Goal: Task Accomplishment & Management: Manage account settings

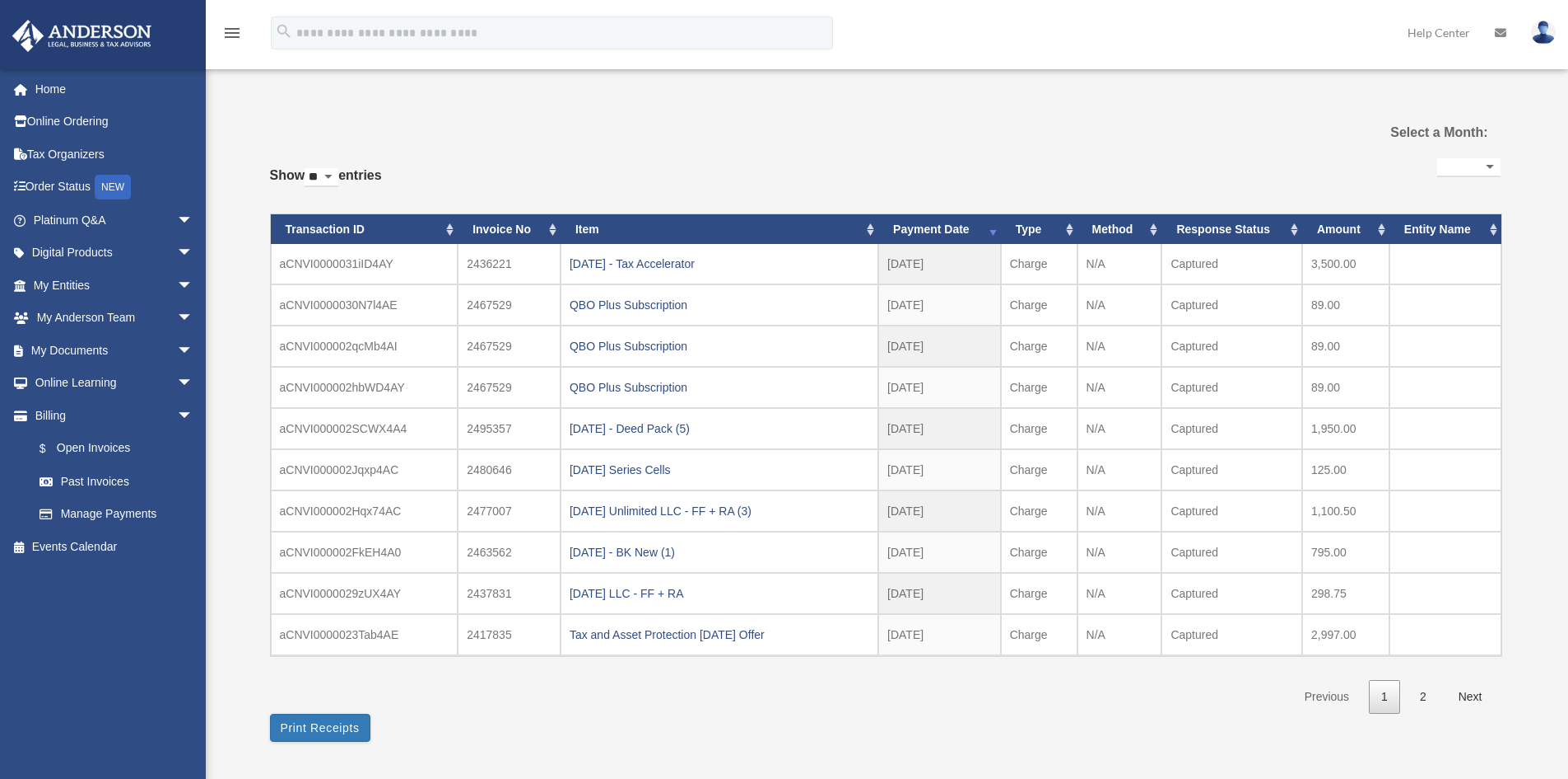
select select
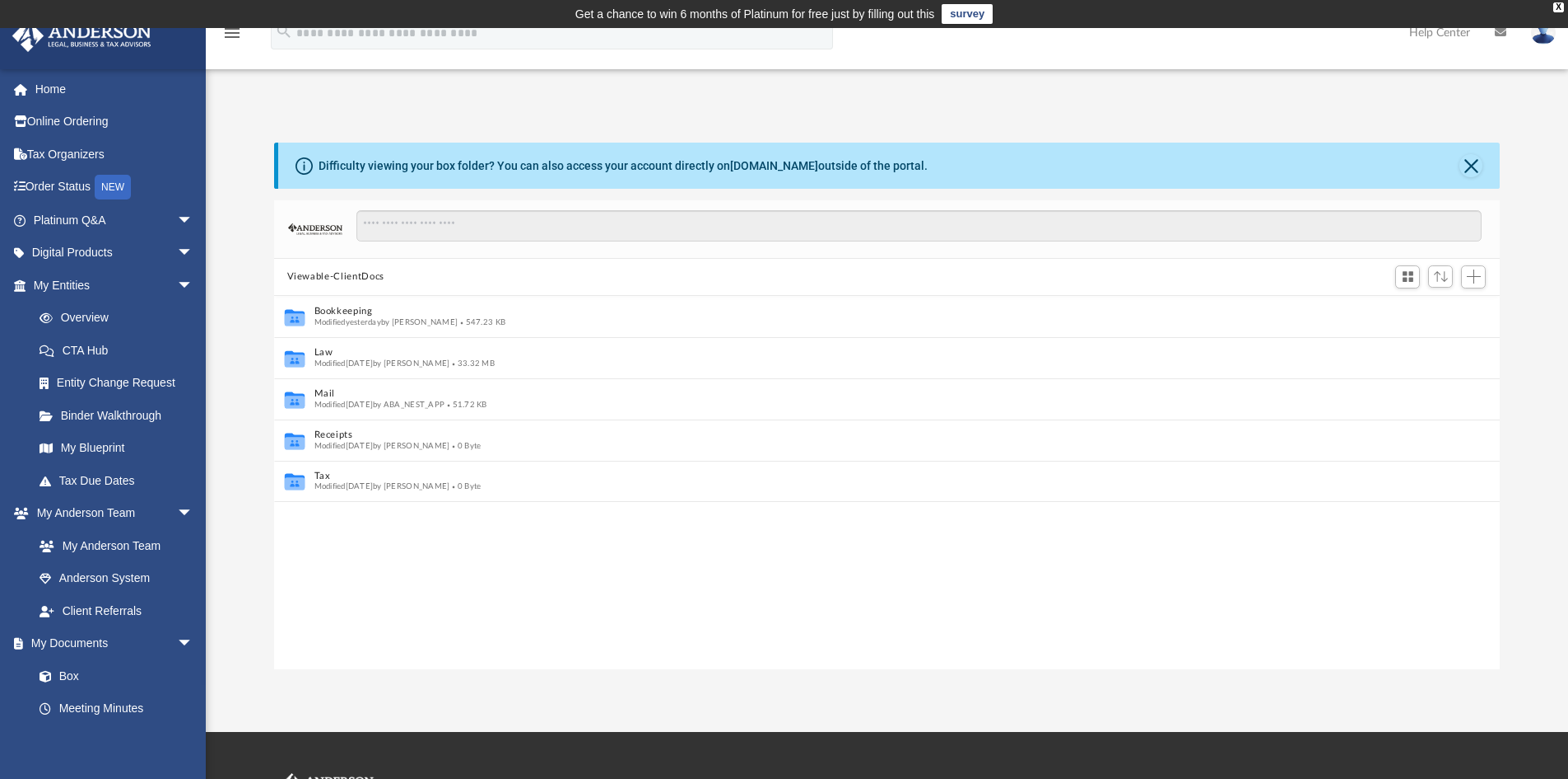
scroll to position [363, 1214]
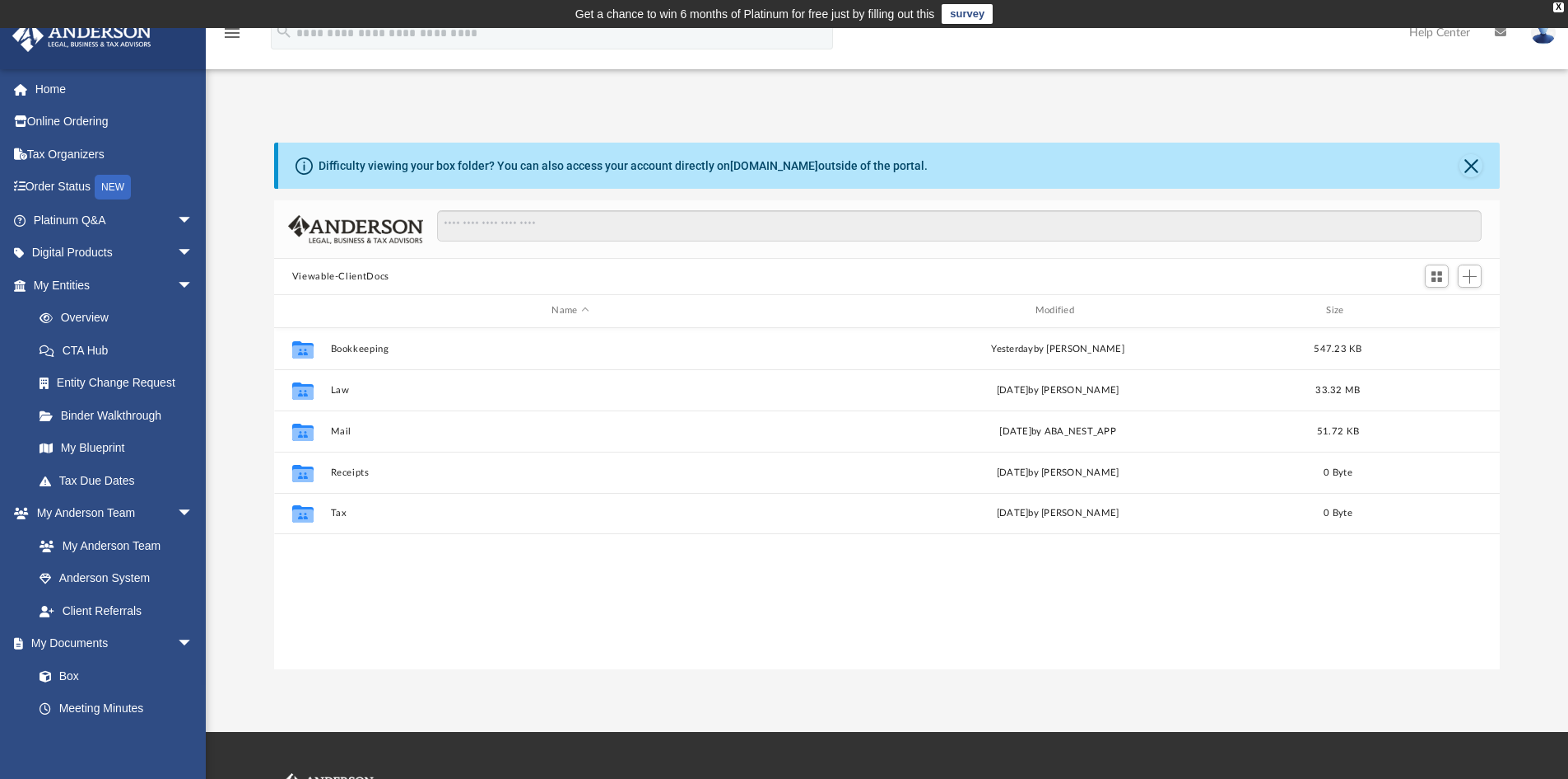
scroll to position [363, 1214]
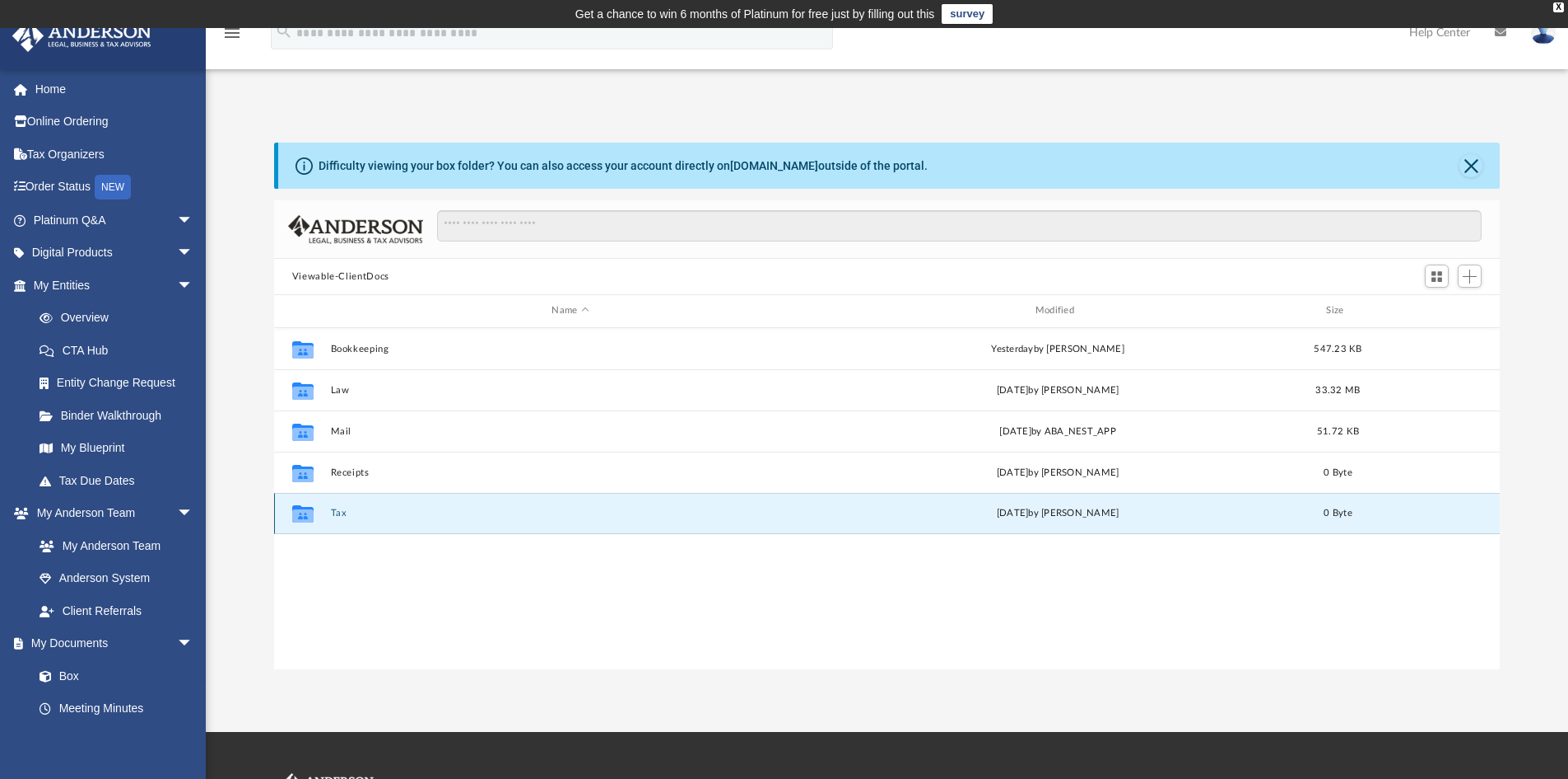
click at [363, 515] on button "Tax" at bounding box center [570, 512] width 480 height 11
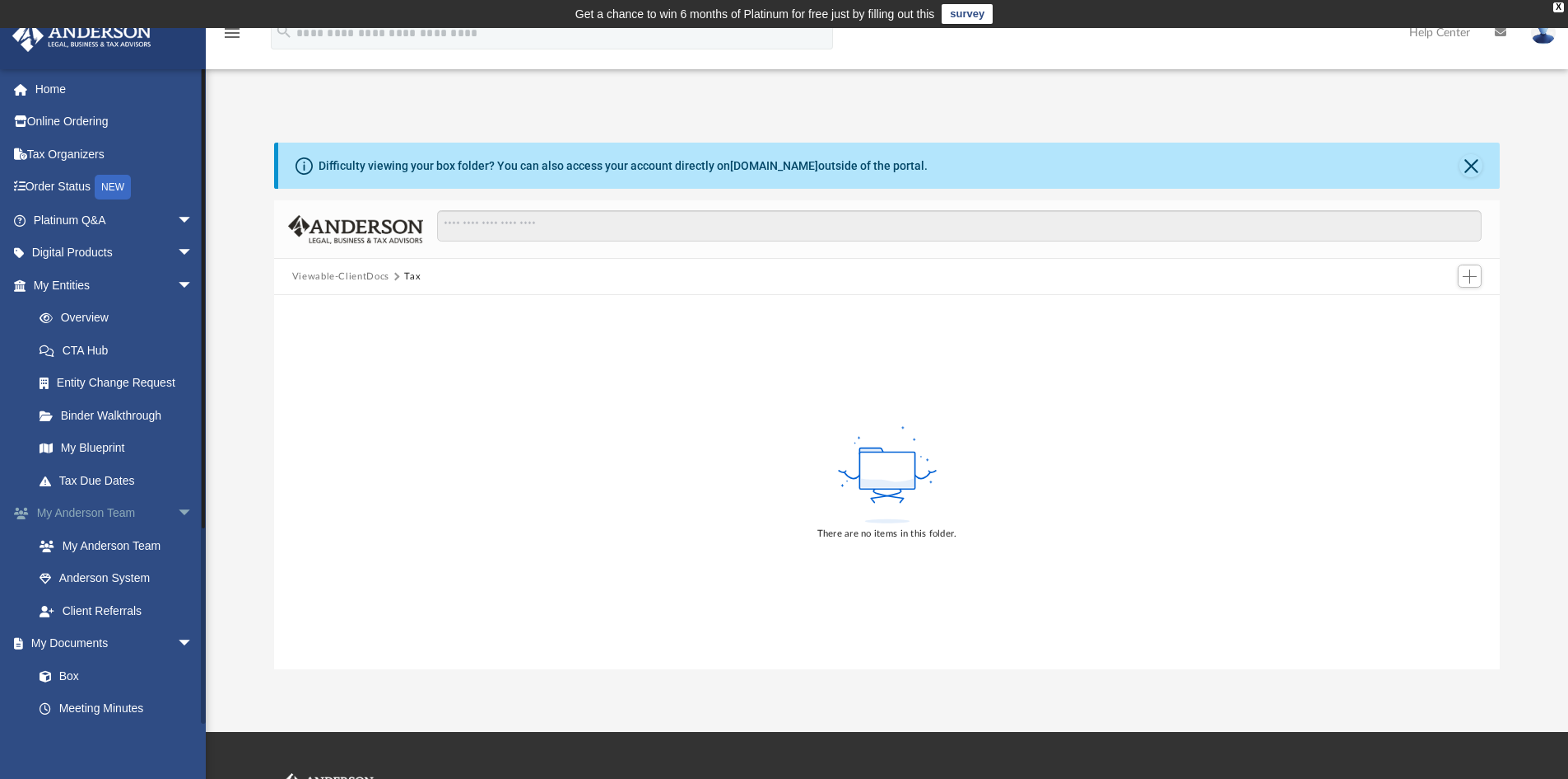
click at [177, 509] on span "arrow_drop_down" at bounding box center [193, 513] width 33 height 34
click at [177, 251] on span "arrow_drop_down" at bounding box center [193, 254] width 33 height 34
click at [101, 283] on div "Tax Toolbox" at bounding box center [128, 286] width 140 height 21
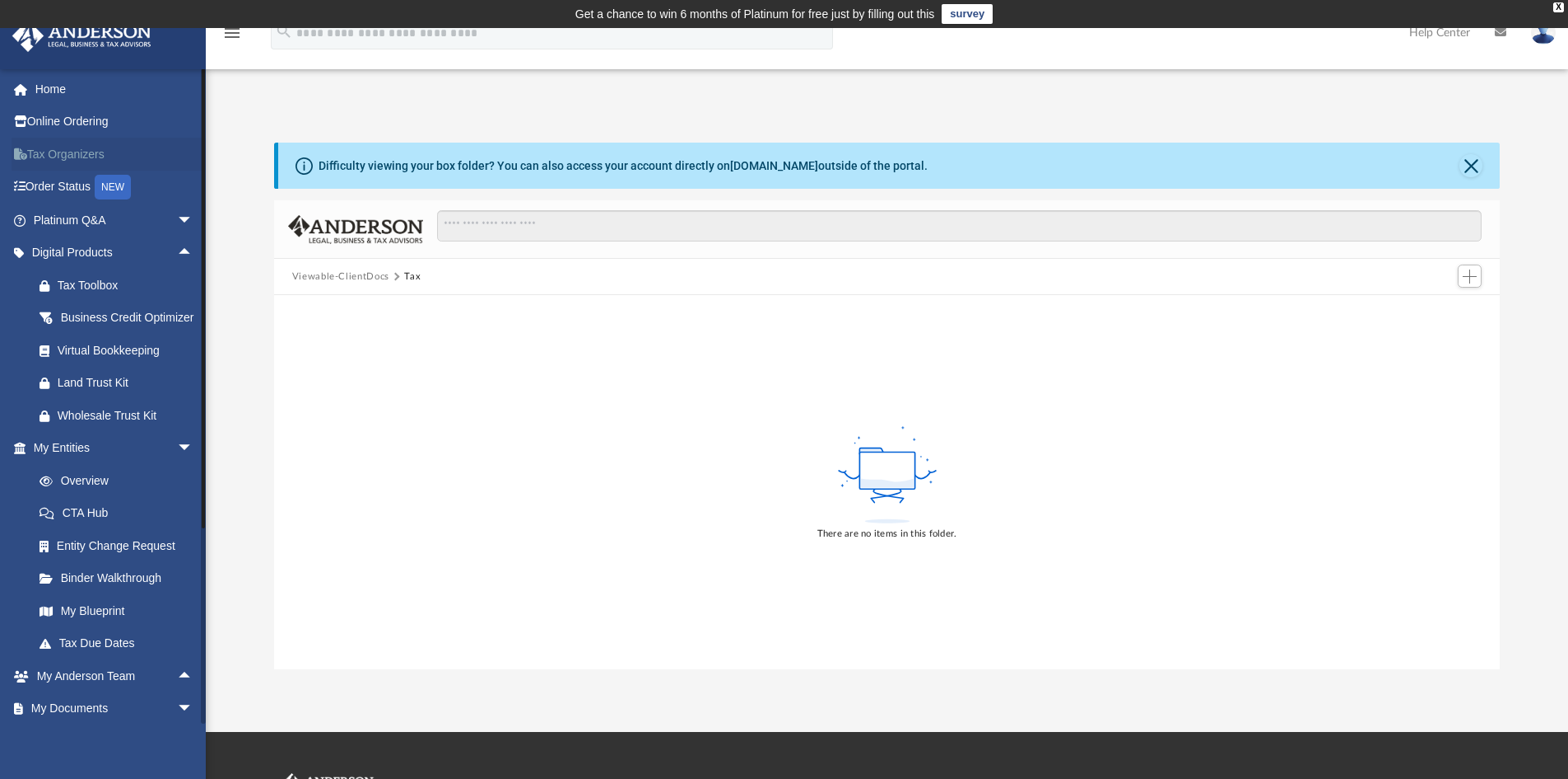
click at [73, 152] on link "Tax Organizers" at bounding box center [115, 154] width 207 height 33
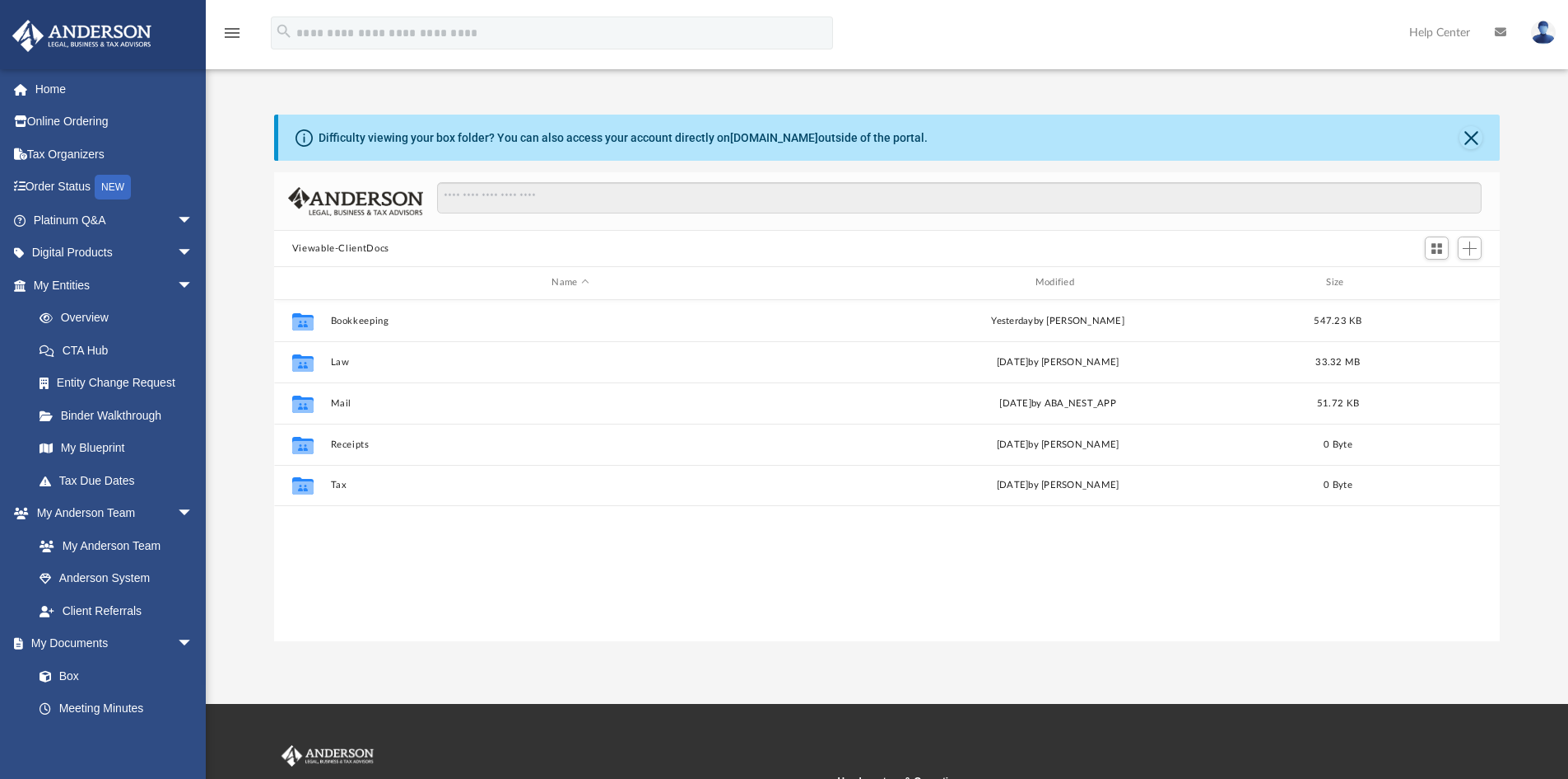
scroll to position [363, 1214]
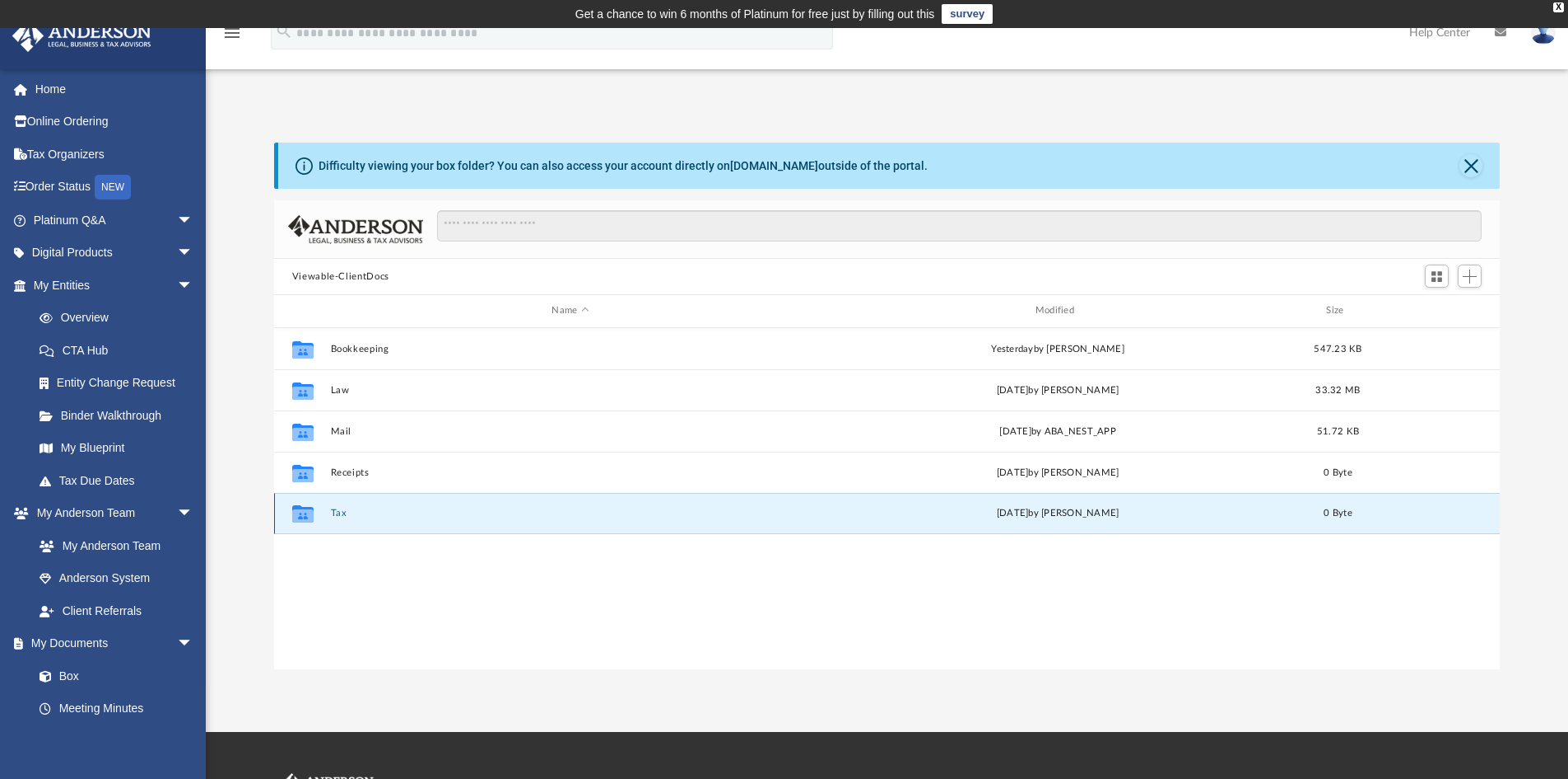
click at [345, 513] on button "Tax" at bounding box center [570, 512] width 480 height 11
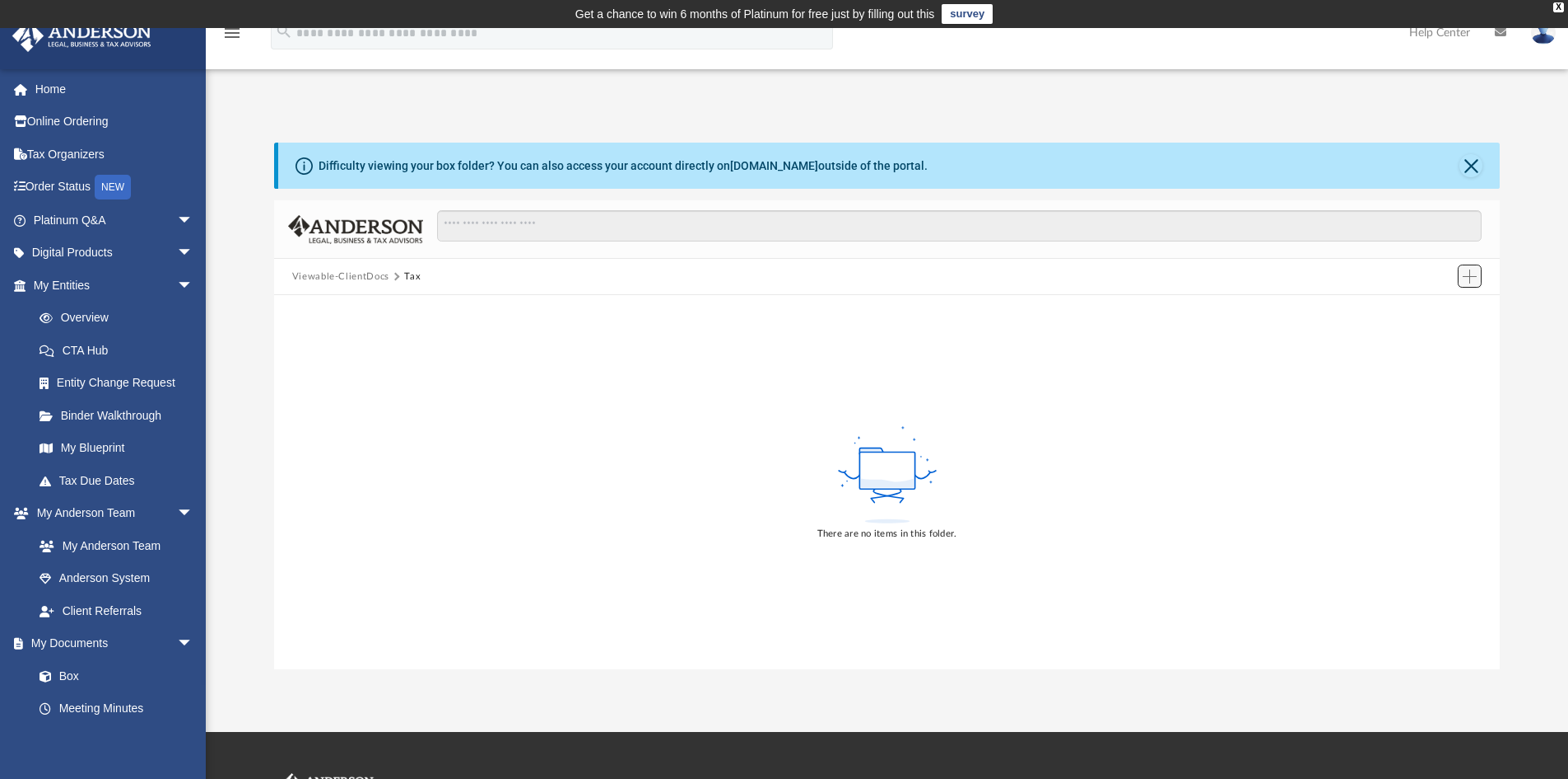
click at [1474, 280] on span "Add" at bounding box center [1470, 277] width 14 height 14
click at [1445, 310] on li "Upload" at bounding box center [1446, 309] width 53 height 17
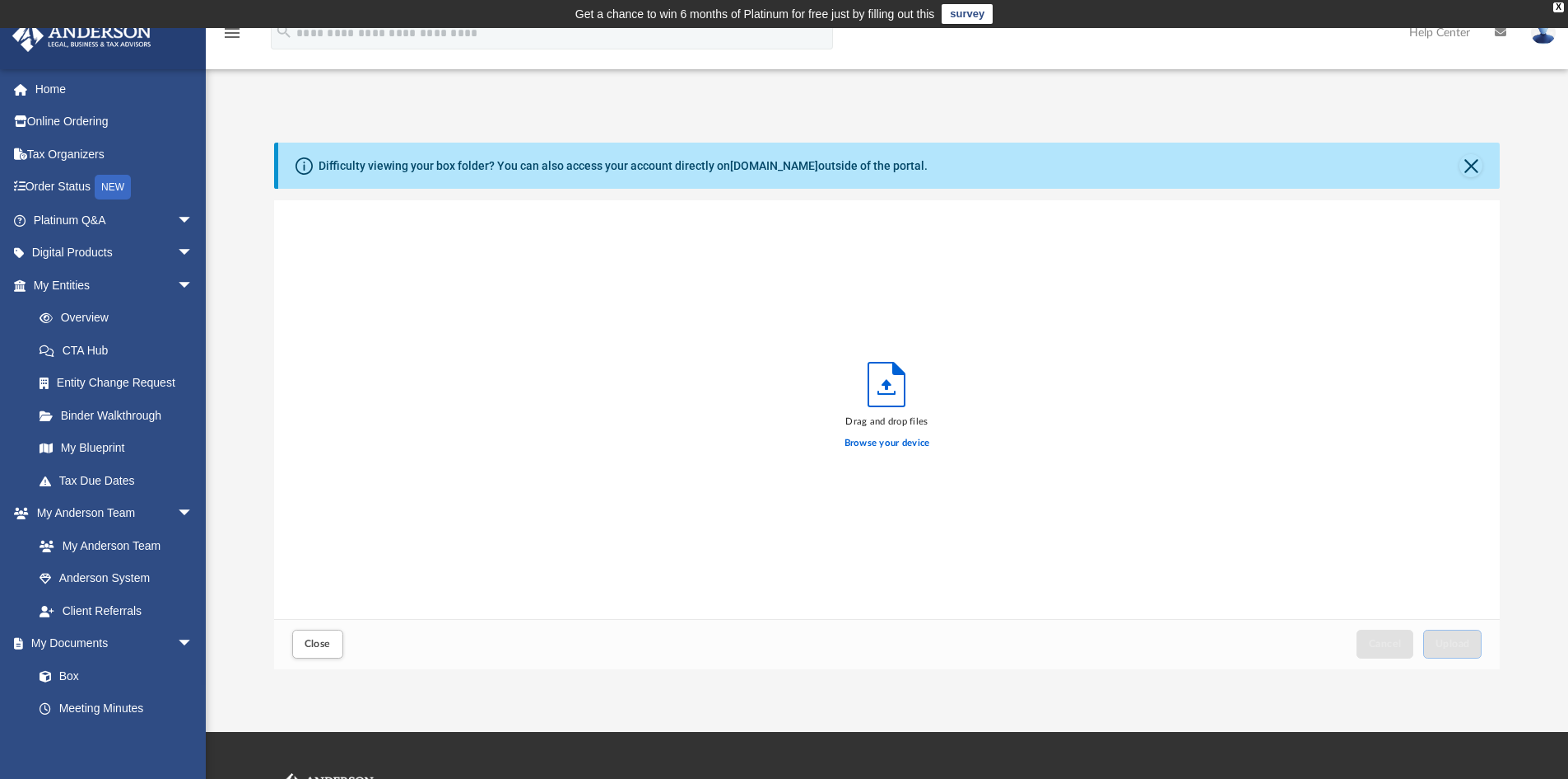
scroll to position [405, 1214]
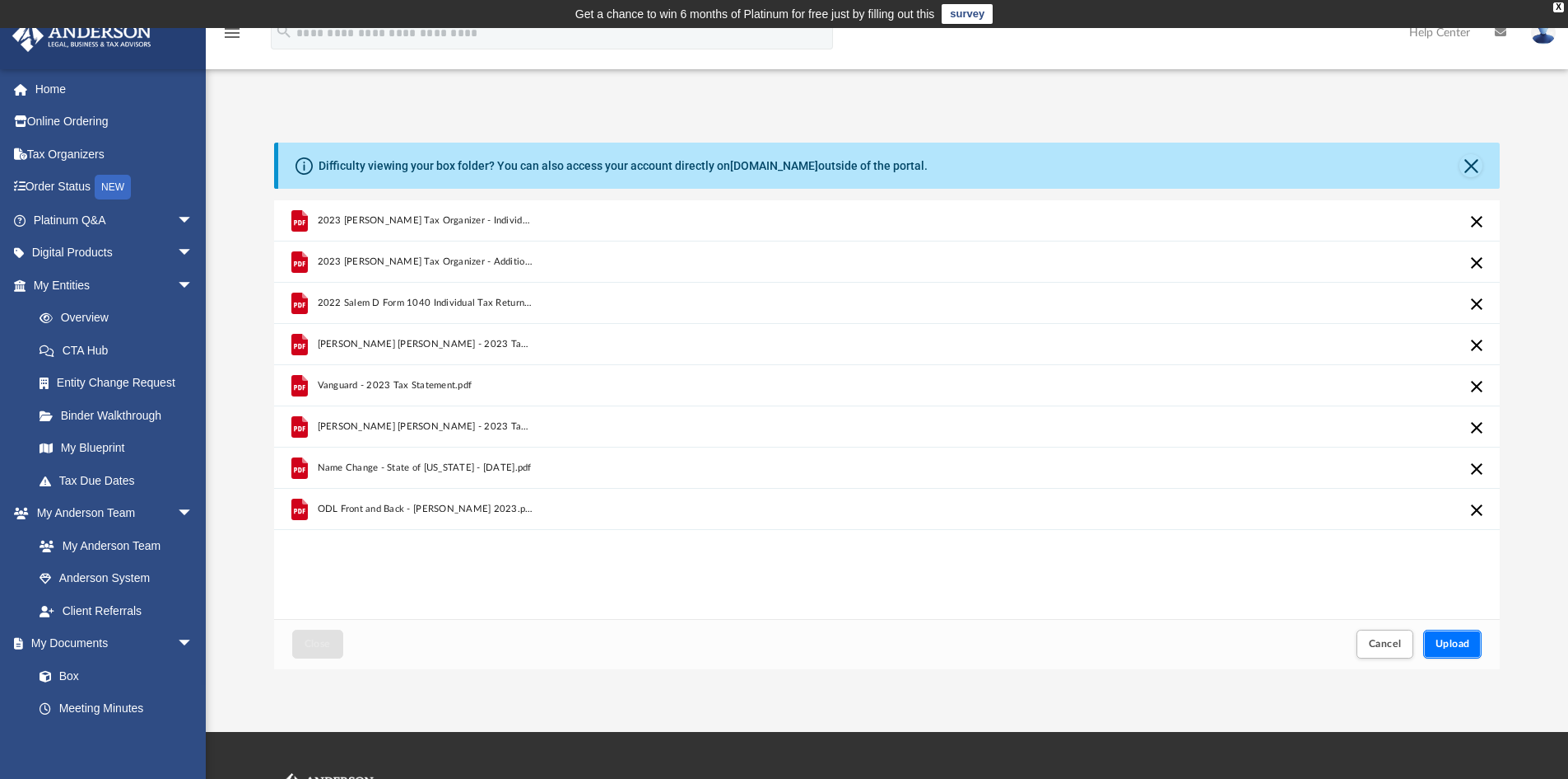
click at [1453, 637] on button "Upload" at bounding box center [1452, 643] width 59 height 29
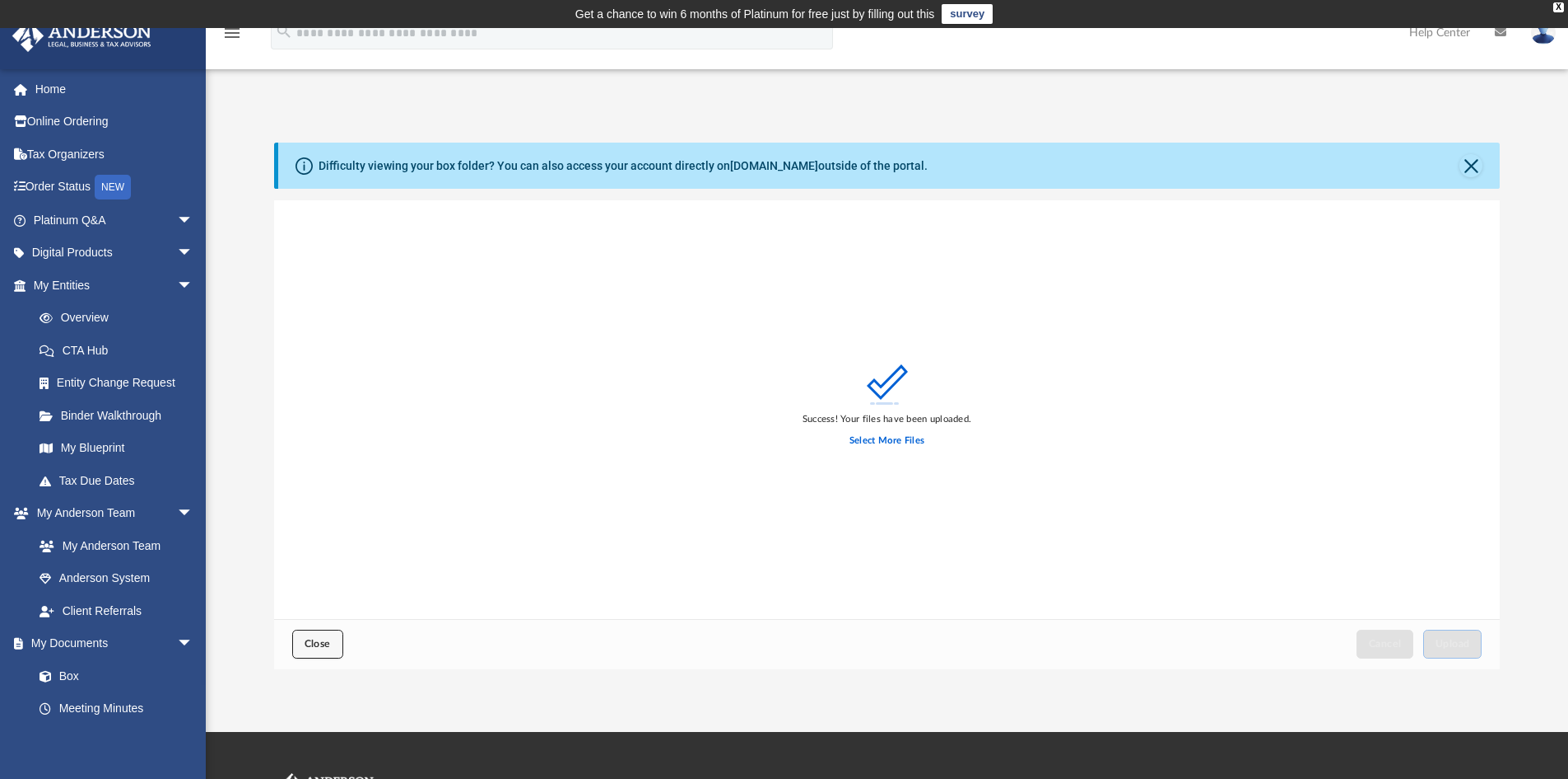
click at [317, 644] on span "Close" at bounding box center [317, 643] width 26 height 10
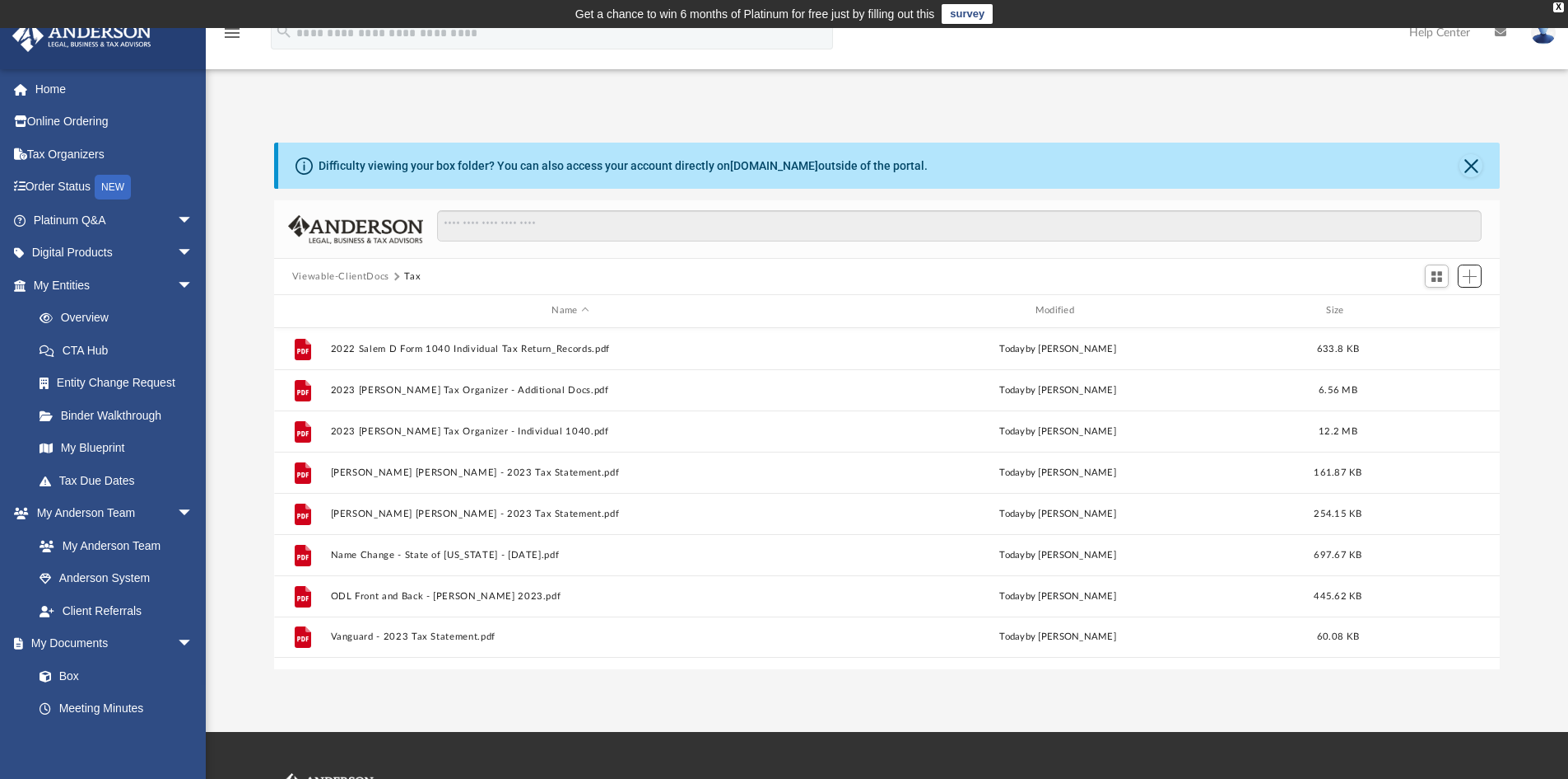
scroll to position [363, 1214]
